Goal: Task Accomplishment & Management: Complete application form

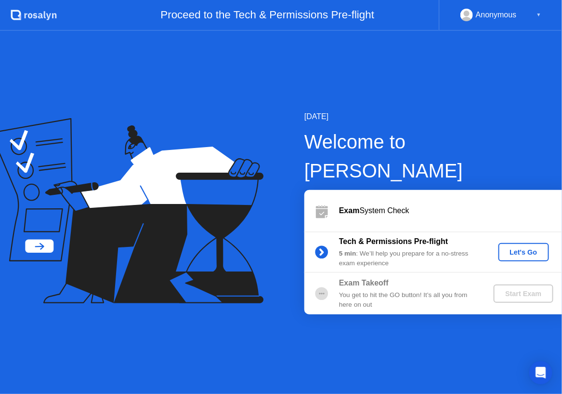
click at [514, 248] on div "Let's Go" at bounding box center [523, 252] width 43 height 8
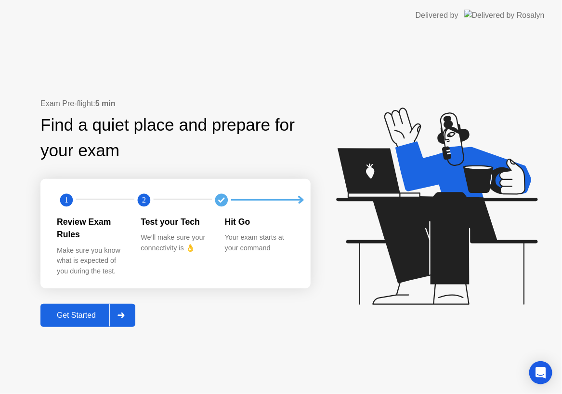
click at [67, 311] on div "Get Started" at bounding box center [76, 315] width 66 height 9
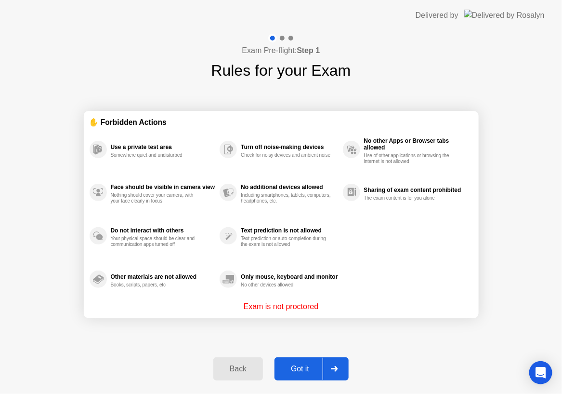
click at [307, 366] on div "Got it" at bounding box center [299, 368] width 45 height 9
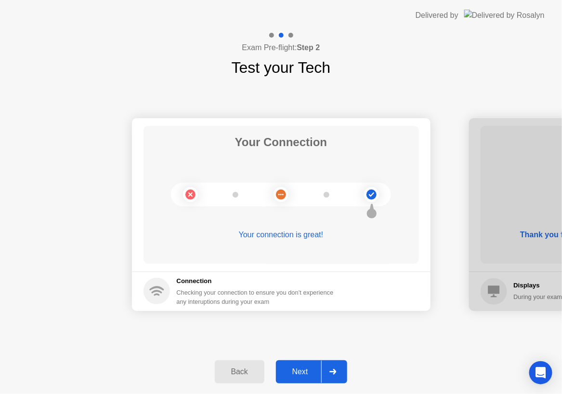
click at [307, 367] on div "Next" at bounding box center [300, 371] width 43 height 9
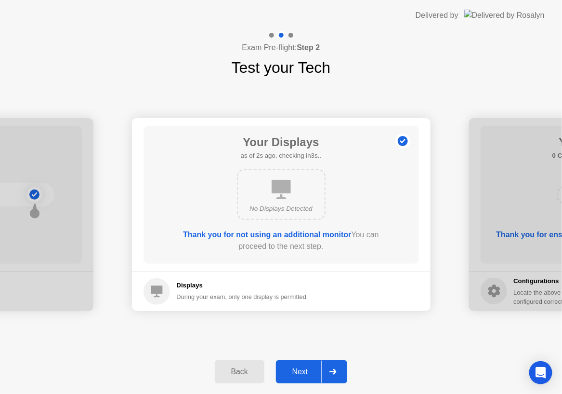
click at [307, 367] on div "Next" at bounding box center [300, 371] width 43 height 9
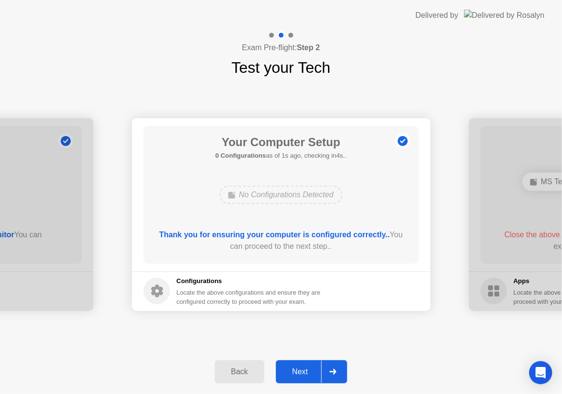
click at [307, 367] on div "Next" at bounding box center [300, 371] width 43 height 9
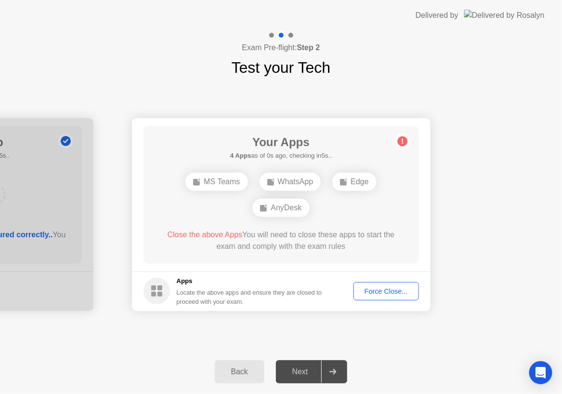
click at [433, 354] on div "Back Next" at bounding box center [281, 371] width 562 height 44
click at [242, 370] on div "Back" at bounding box center [240, 371] width 44 height 9
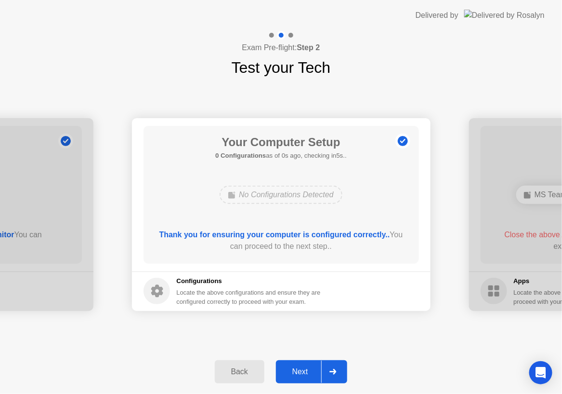
click at [302, 367] on div "Next" at bounding box center [300, 371] width 43 height 9
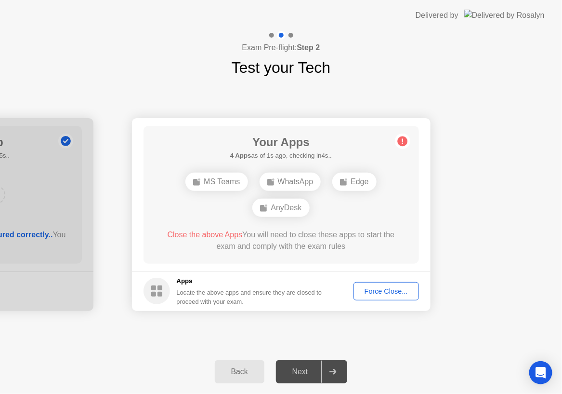
click at [231, 363] on button "Back" at bounding box center [240, 371] width 50 height 23
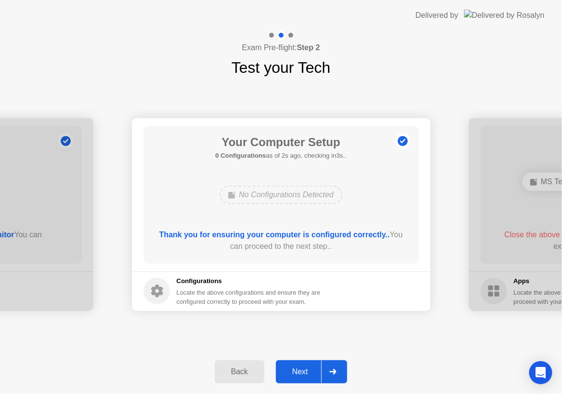
click at [301, 370] on div "Next" at bounding box center [300, 371] width 43 height 9
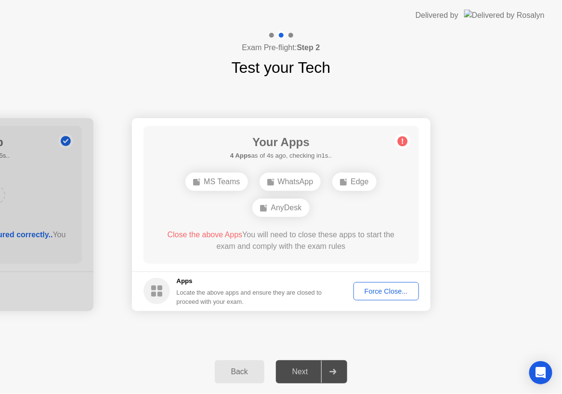
click at [381, 289] on div "Force Close..." at bounding box center [386, 291] width 59 height 8
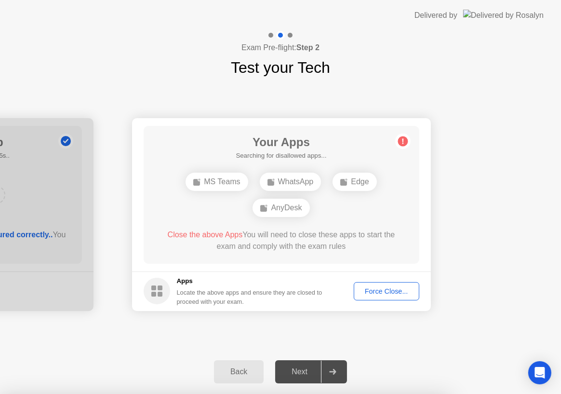
click at [385, 289] on div "Force Close..." at bounding box center [386, 291] width 59 height 8
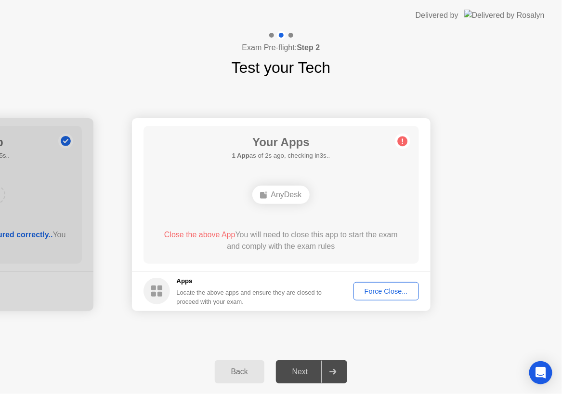
click at [377, 287] on div "Force Close..." at bounding box center [386, 291] width 59 height 8
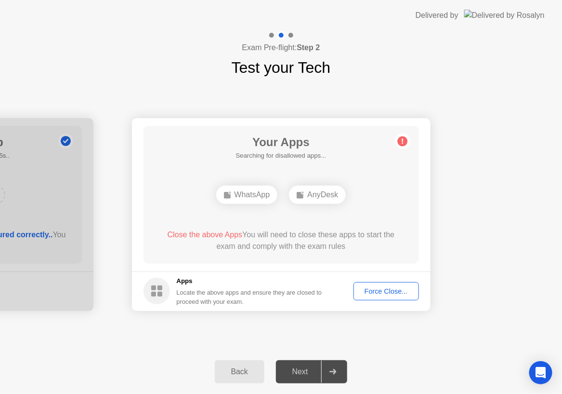
click at [396, 293] on div "Force Close..." at bounding box center [386, 291] width 59 height 8
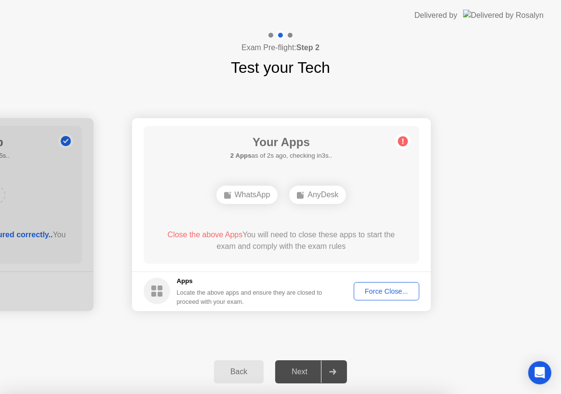
click at [391, 289] on div "Force Close..." at bounding box center [386, 291] width 59 height 8
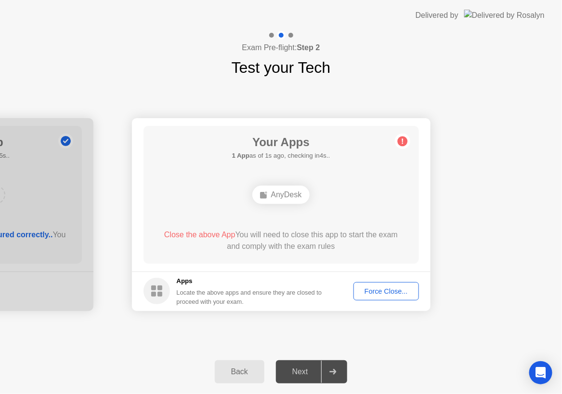
click at [397, 294] on div "Force Close..." at bounding box center [386, 291] width 59 height 8
click at [376, 287] on div "Force Close..." at bounding box center [386, 291] width 59 height 8
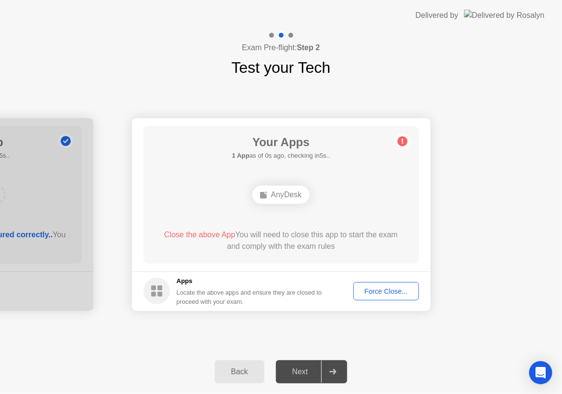
click at [385, 287] on div "Force Close..." at bounding box center [386, 291] width 59 height 8
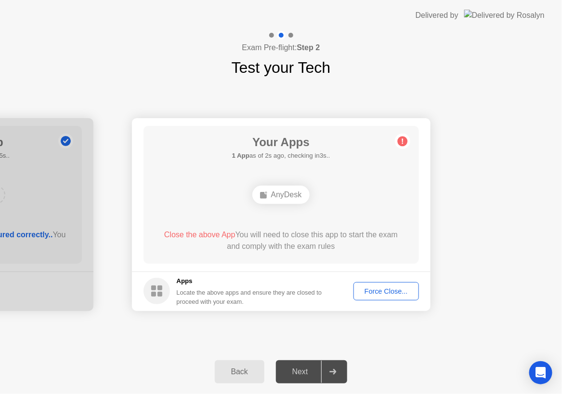
click at [390, 289] on div "Force Close..." at bounding box center [386, 291] width 59 height 8
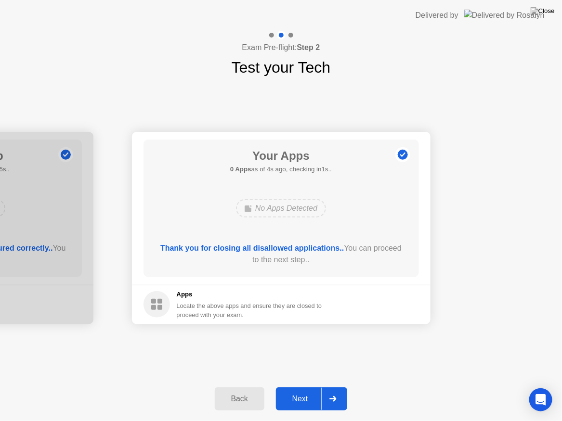
click at [300, 393] on div "Next" at bounding box center [300, 399] width 43 height 9
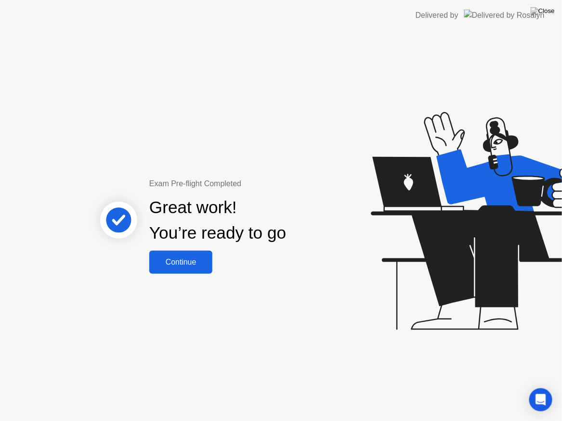
click at [193, 265] on div "Continue" at bounding box center [180, 262] width 57 height 9
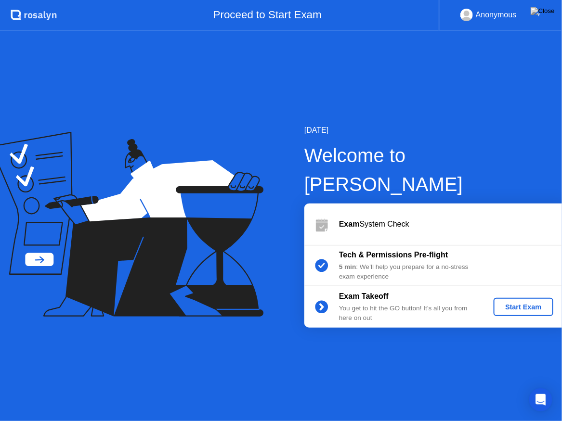
click at [518, 303] on div "Start Exam" at bounding box center [524, 307] width 52 height 8
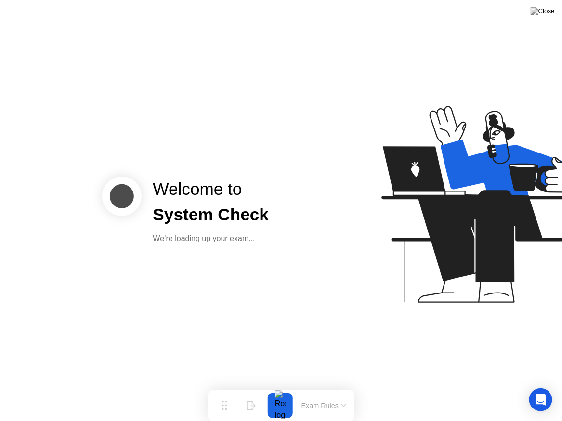
click at [348, 393] on button "Exam Rules" at bounding box center [324, 406] width 51 height 9
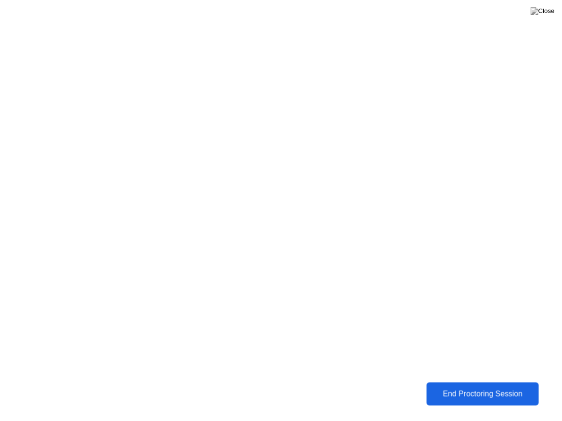
click at [491, 393] on div "End Proctoring Session" at bounding box center [482, 394] width 107 height 9
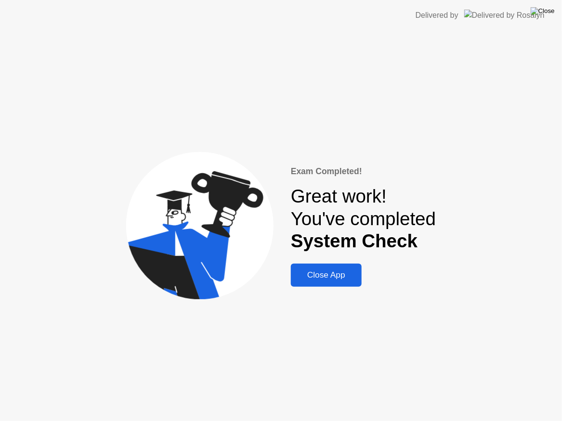
click at [552, 13] on img at bounding box center [543, 11] width 24 height 8
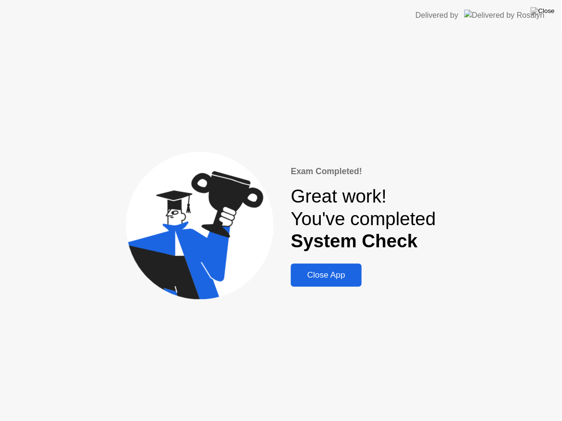
click at [329, 272] on div "Close App" at bounding box center [326, 275] width 65 height 10
